Goal: Task Accomplishment & Management: Use online tool/utility

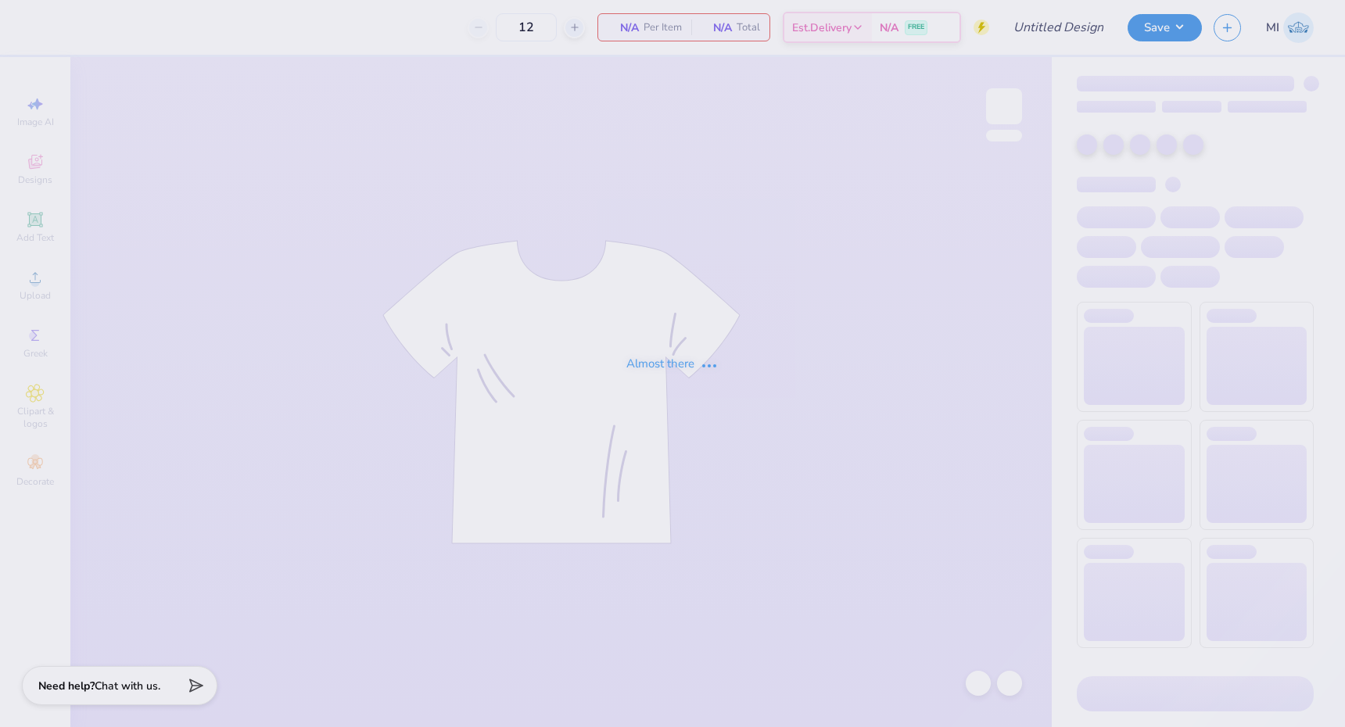
type input "ZTA Color Run Shirt"
type input "220"
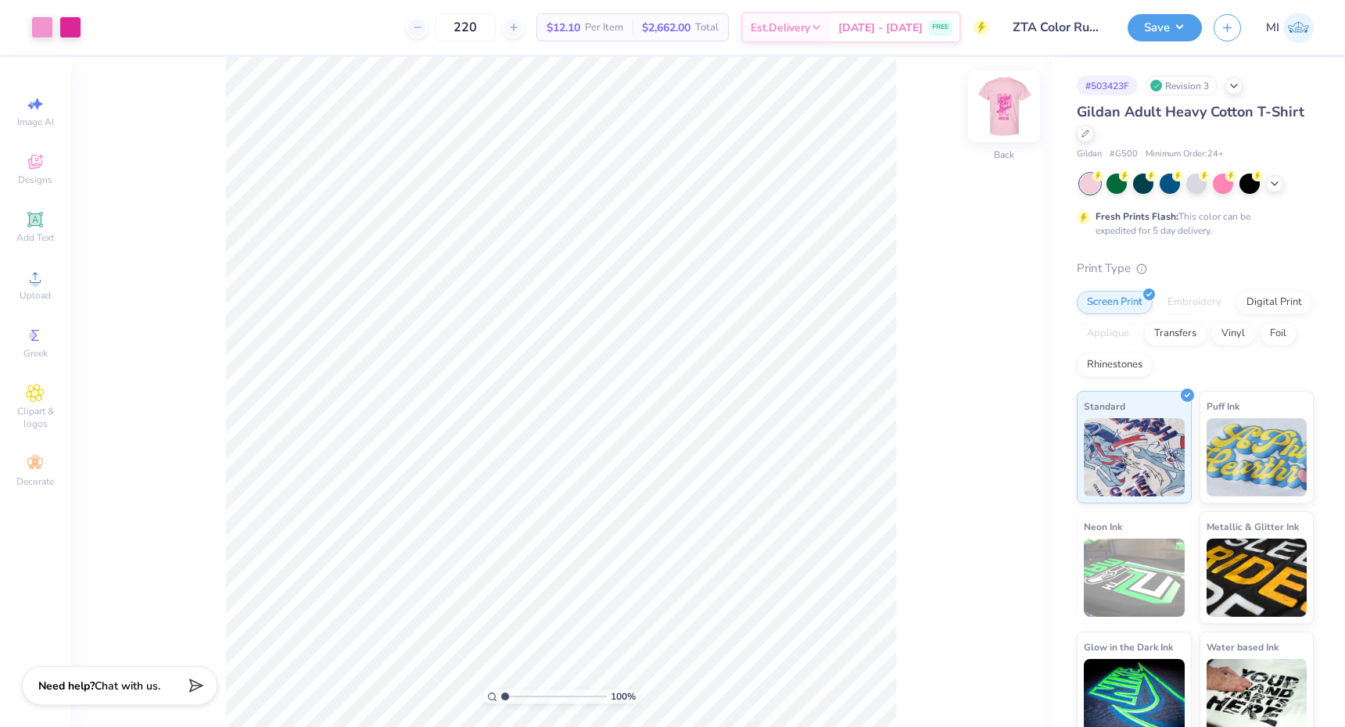
click at [997, 127] on img at bounding box center [1004, 106] width 63 height 63
click at [994, 123] on img at bounding box center [1004, 106] width 63 height 63
click at [993, 91] on img at bounding box center [1004, 106] width 63 height 63
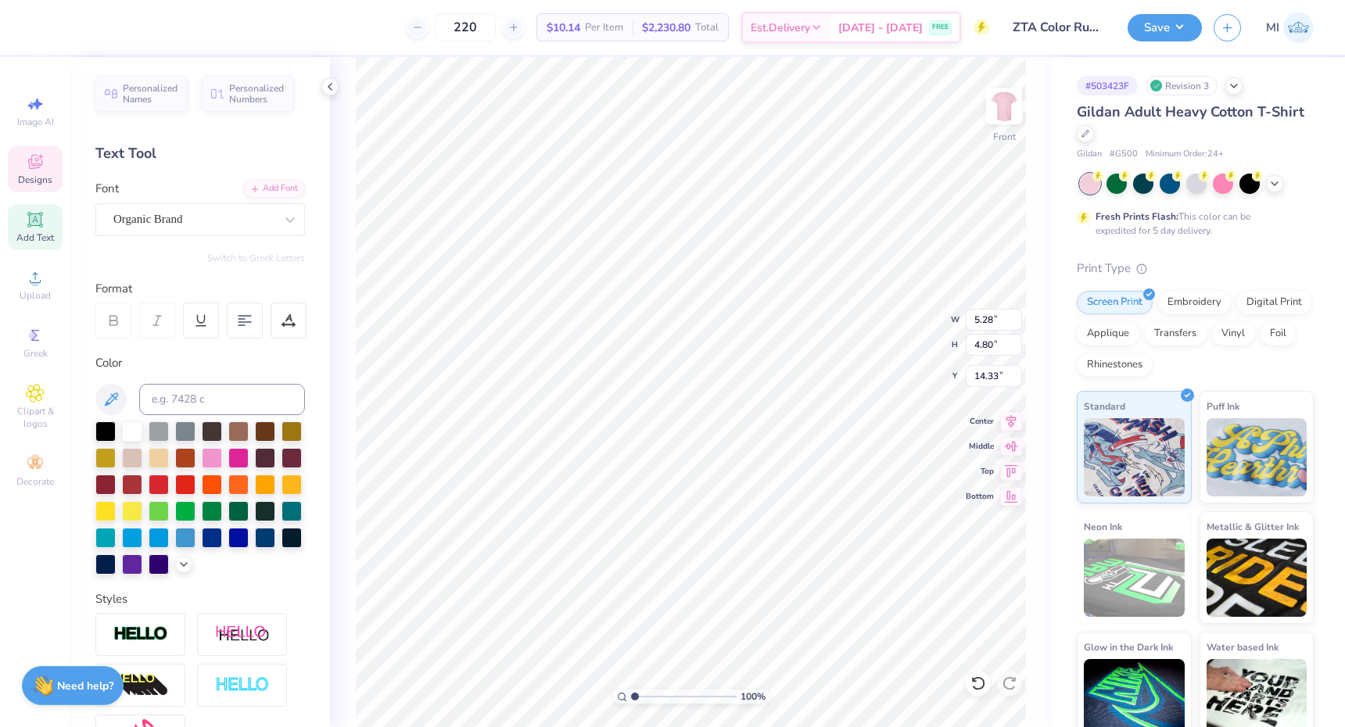
type input "5.71"
type input "5.20"
type input "13.95"
click at [998, 418] on div "Center" at bounding box center [994, 419] width 56 height 19
click at [1165, 38] on button "Save" at bounding box center [1164, 25] width 74 height 27
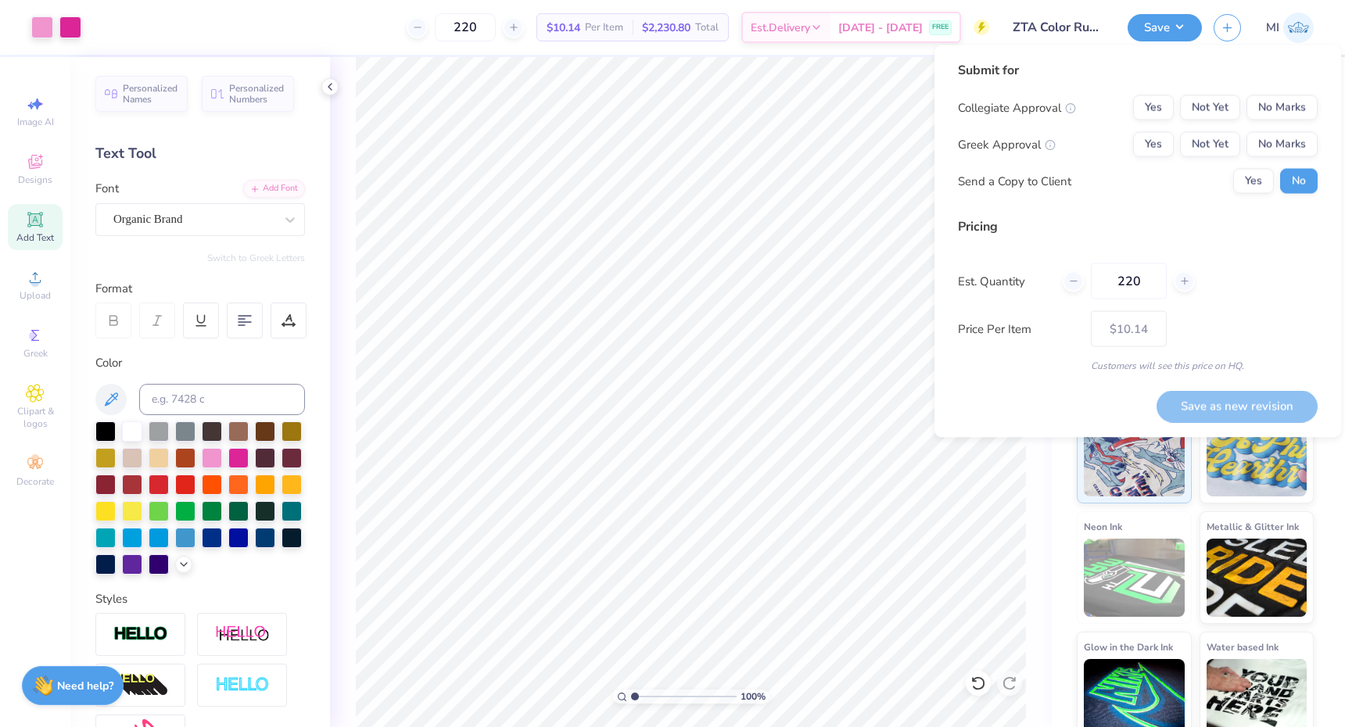
click at [1292, 121] on div "Collegiate Approval Yes Not Yet No Marks Greek Approval Yes Not Yet No Marks Se…" at bounding box center [1138, 144] width 360 height 99
click at [1292, 117] on button "No Marks" at bounding box center [1281, 107] width 71 height 25
click at [1163, 138] on button "Yes" at bounding box center [1153, 144] width 41 height 25
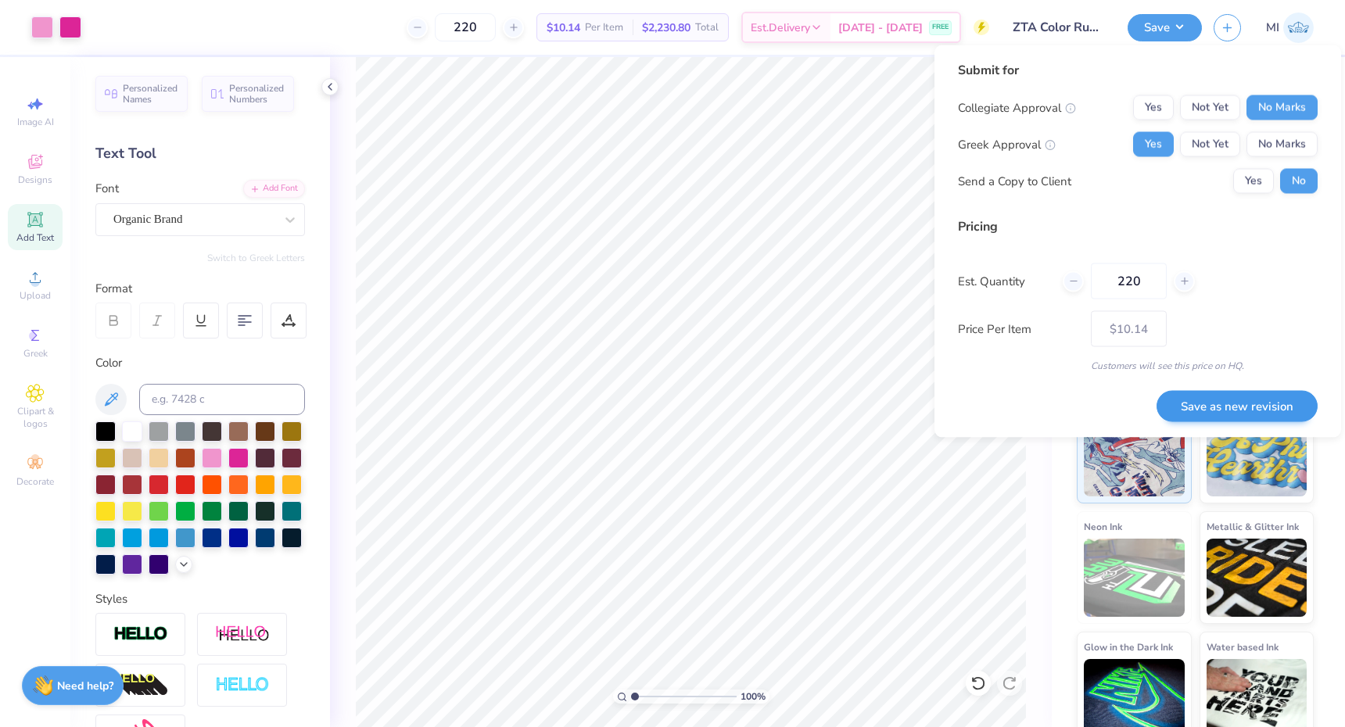
click at [1229, 402] on button "Save as new revision" at bounding box center [1236, 406] width 161 height 32
type input "$10.14"
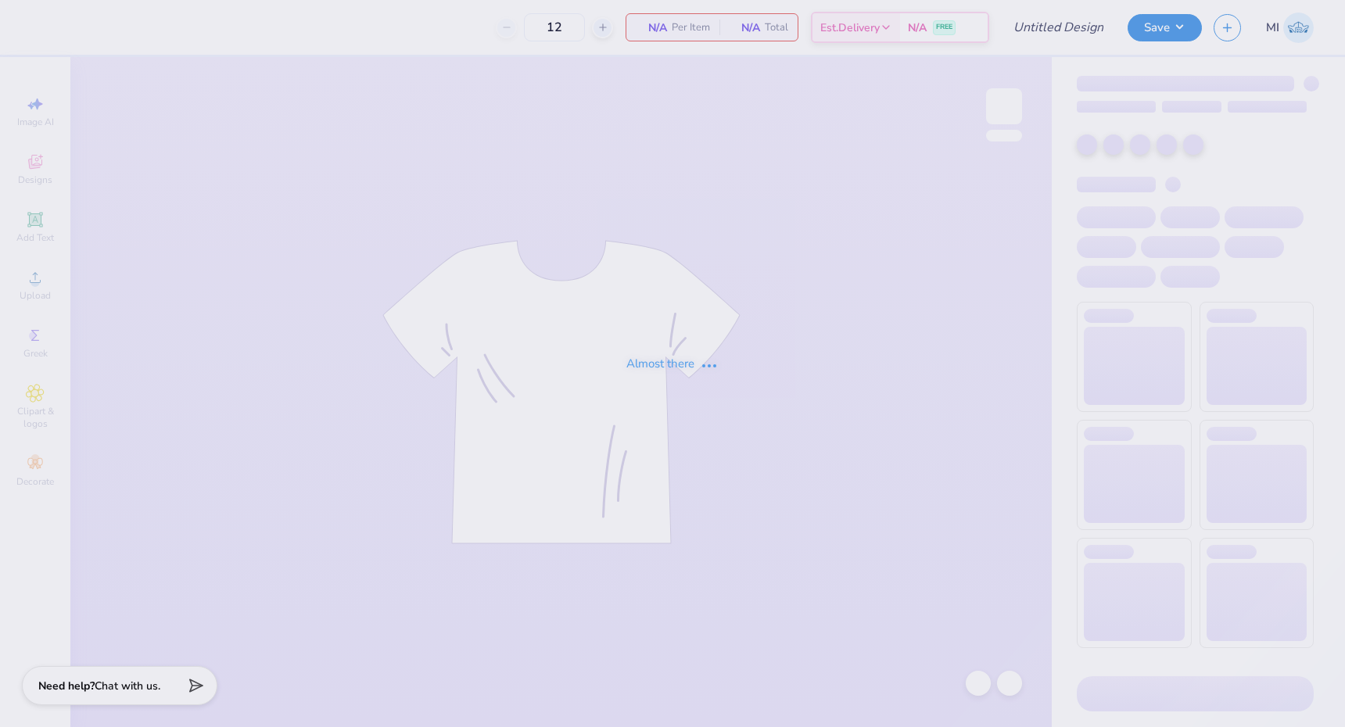
type input "ZTA Color Run Shirt"
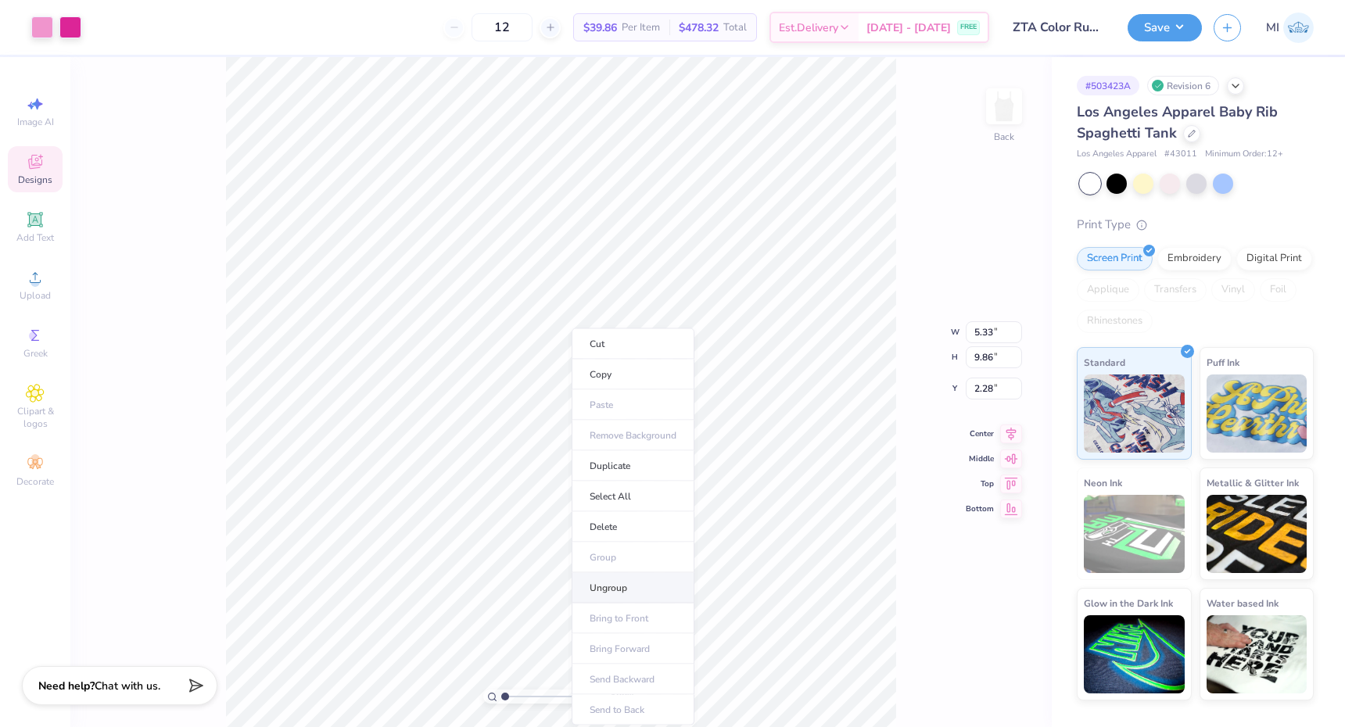
click at [624, 588] on li "Ungroup" at bounding box center [632, 588] width 123 height 30
type input "5.11"
type input "8.02"
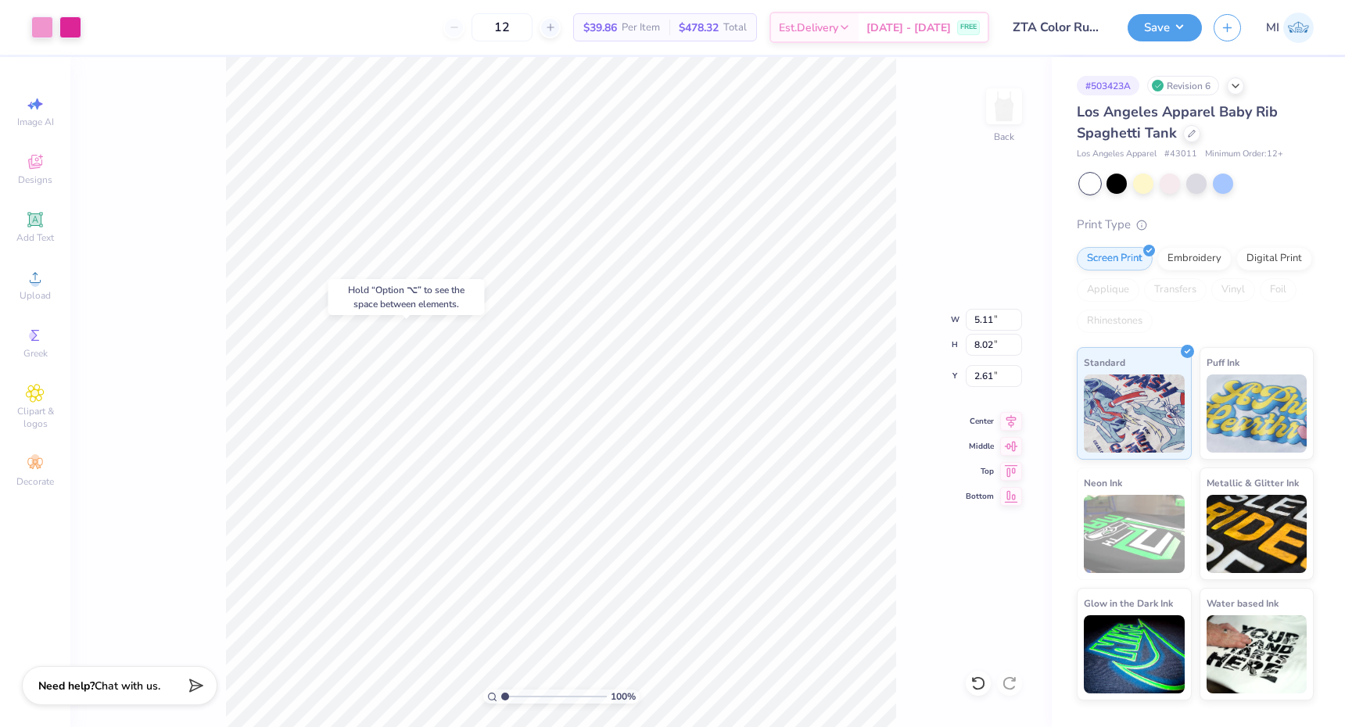
type input "2.00"
type input "3.68"
type input "1.83"
type input "10.26"
type input "3.76"
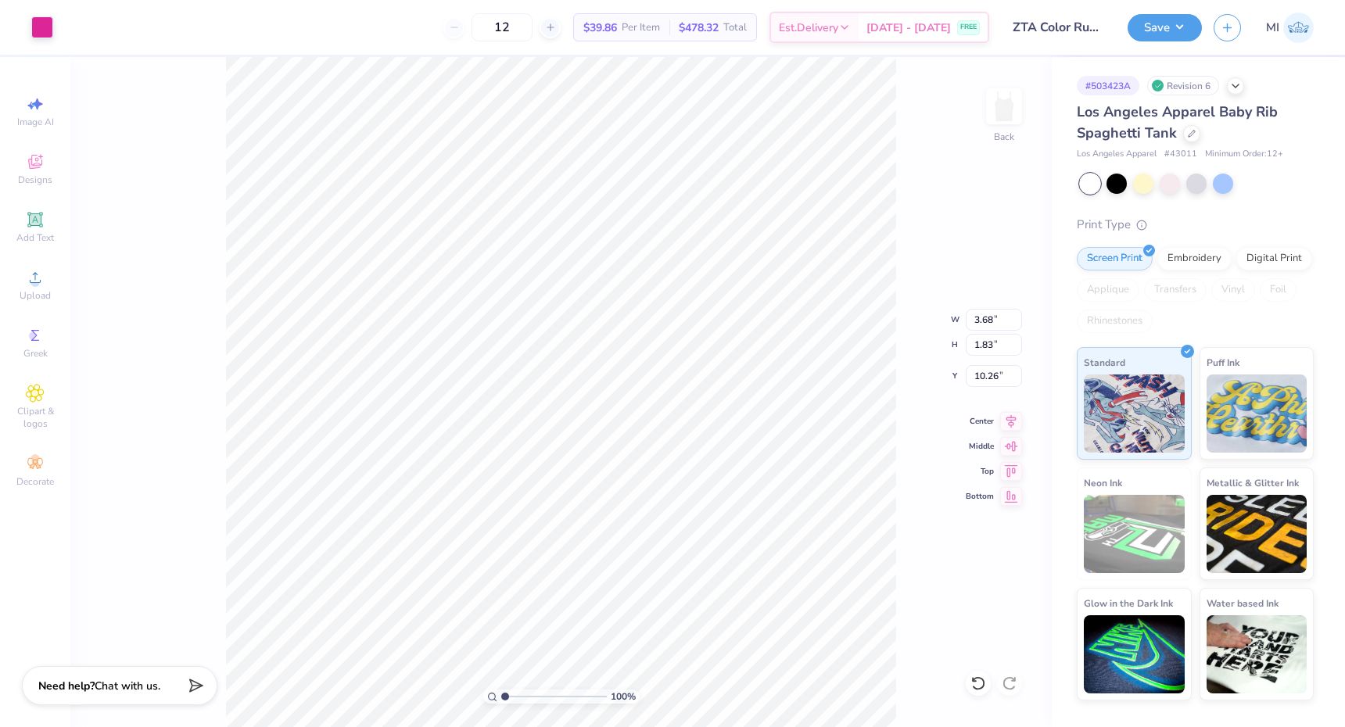
type input "1.87"
click at [1175, 21] on button "Save" at bounding box center [1164, 25] width 74 height 27
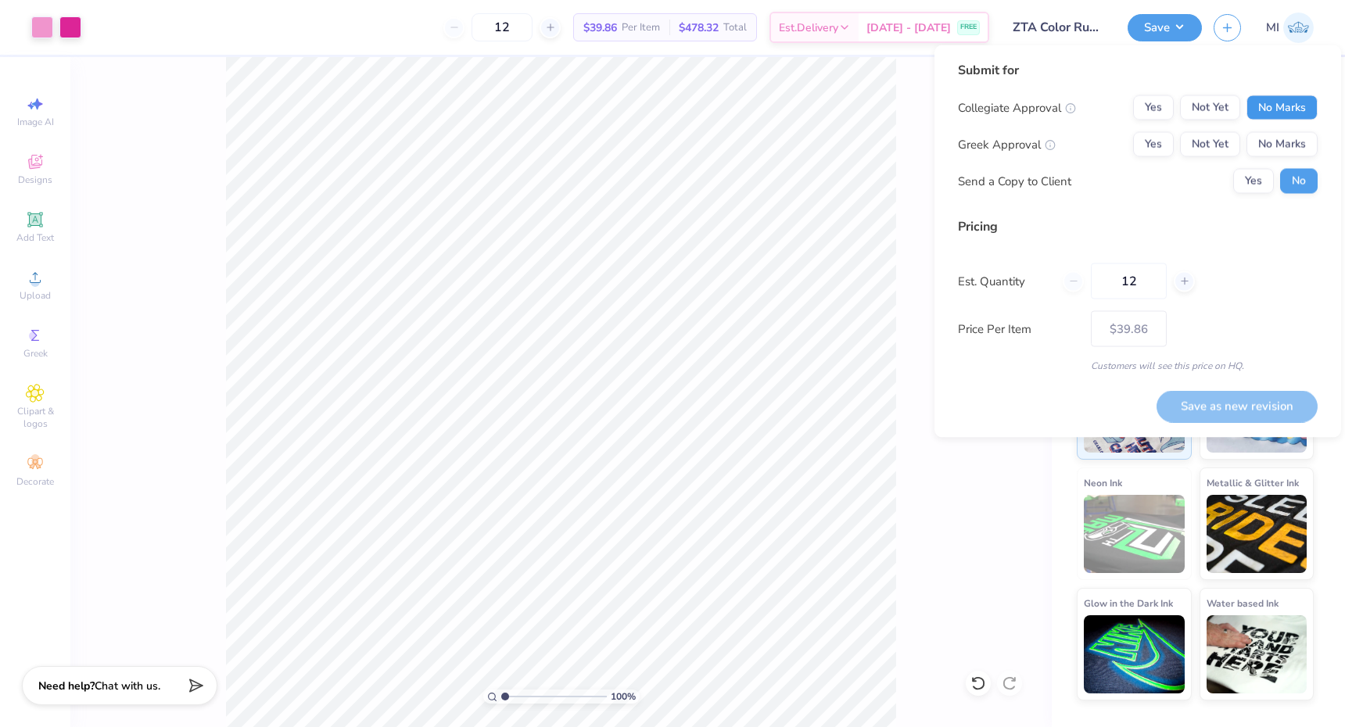
click at [1264, 106] on button "No Marks" at bounding box center [1281, 107] width 71 height 25
click at [1154, 140] on button "Yes" at bounding box center [1153, 144] width 41 height 25
click at [1234, 393] on button "Save as new revision" at bounding box center [1236, 406] width 161 height 32
type input "$39.86"
